Goal: Task Accomplishment & Management: Manage account settings

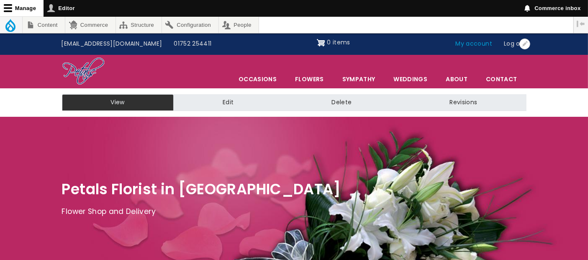
click at [478, 42] on link "My account" at bounding box center [474, 44] width 49 height 16
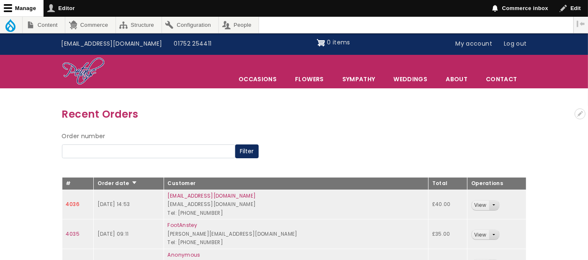
click at [75, 202] on link "4036" at bounding box center [72, 204] width 13 height 7
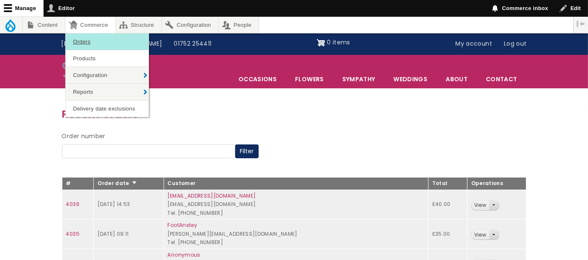
click at [82, 40] on link "Orders" at bounding box center [107, 41] width 83 height 16
